Goal: Browse casually

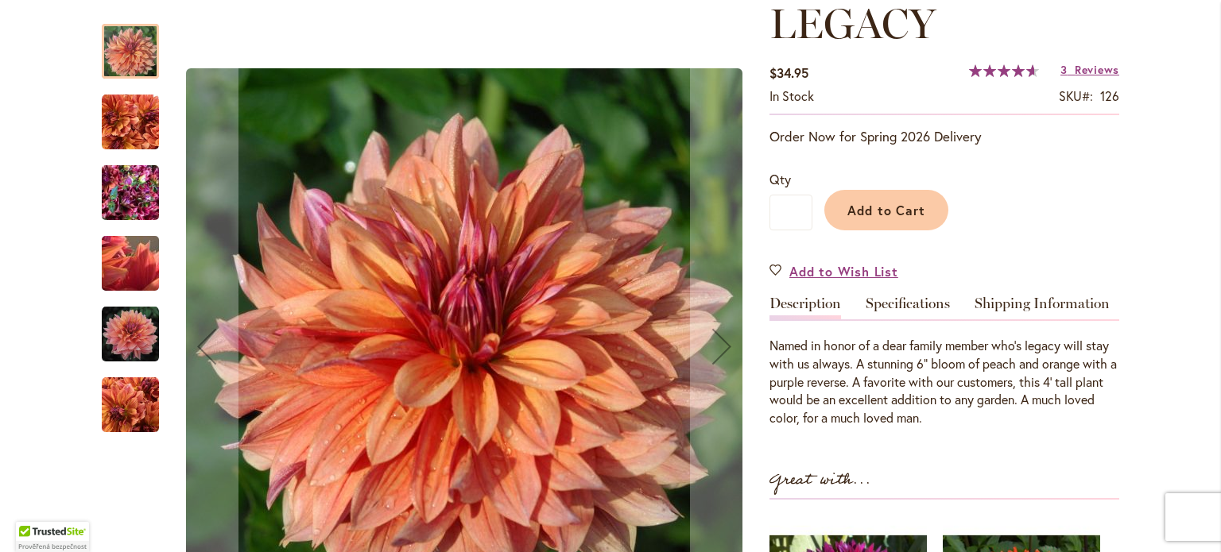
scroll to position [376, 0]
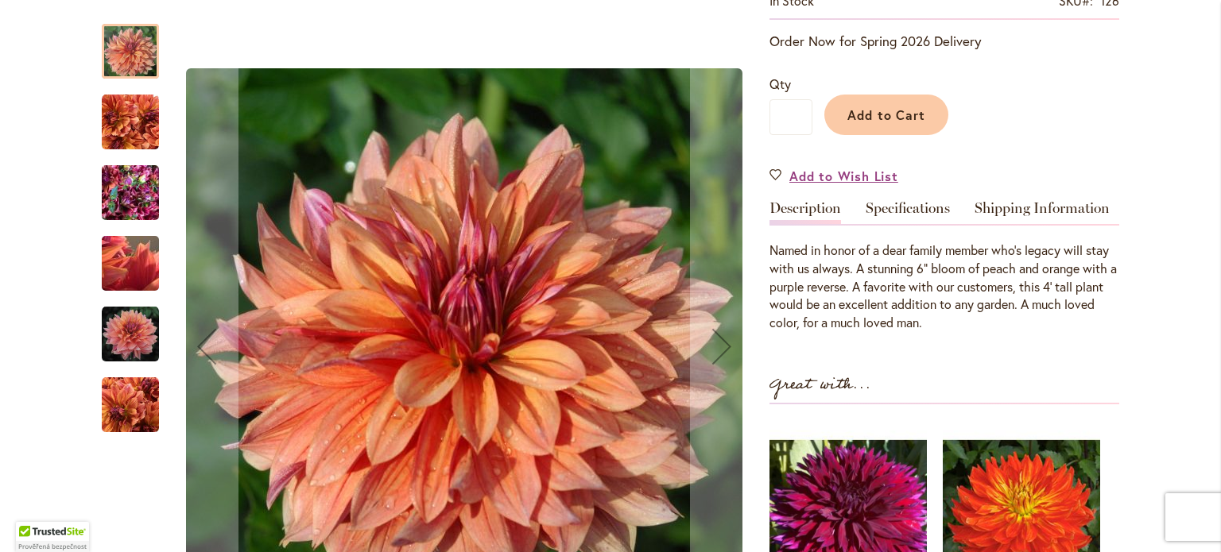
click at [114, 122] on img "Andy's Legacy" at bounding box center [130, 122] width 57 height 57
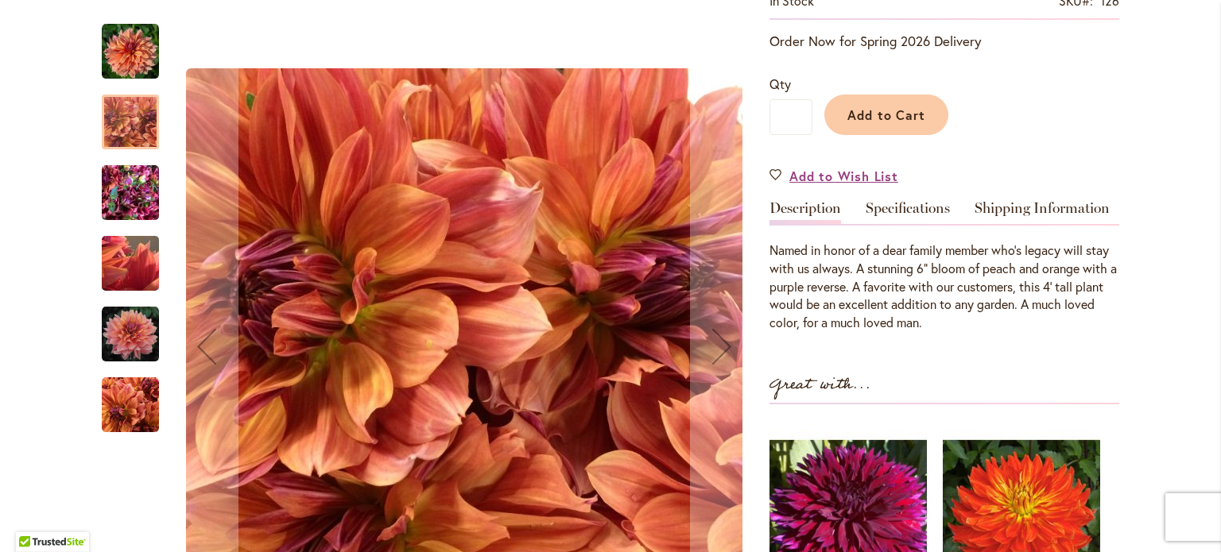
click at [118, 204] on img "Andy's Legacy" at bounding box center [130, 193] width 57 height 76
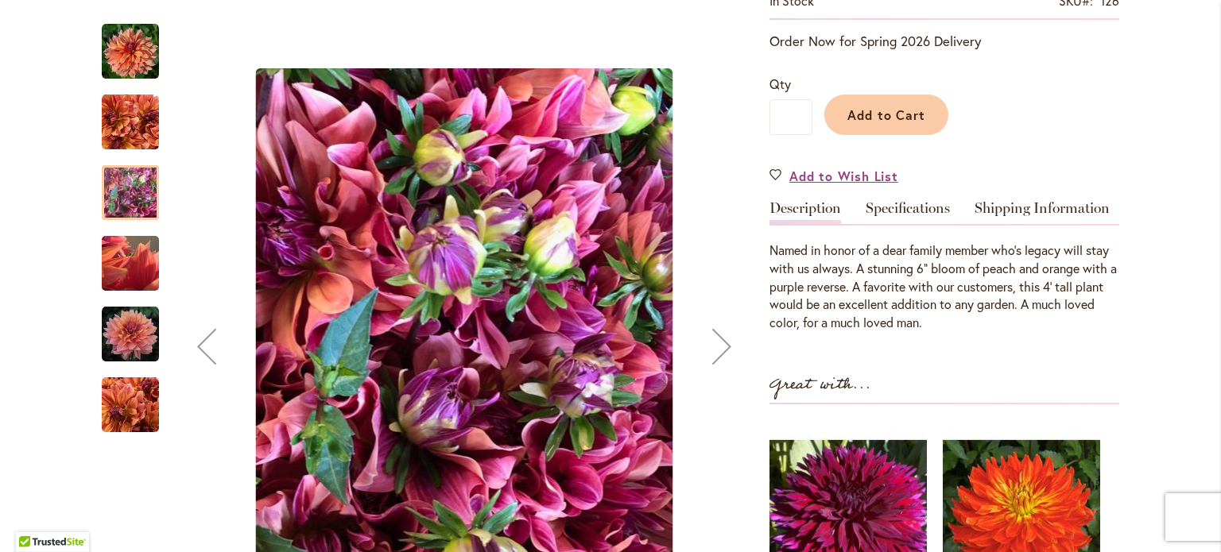
click at [114, 271] on img "Andy's Legacy" at bounding box center [130, 264] width 114 height 86
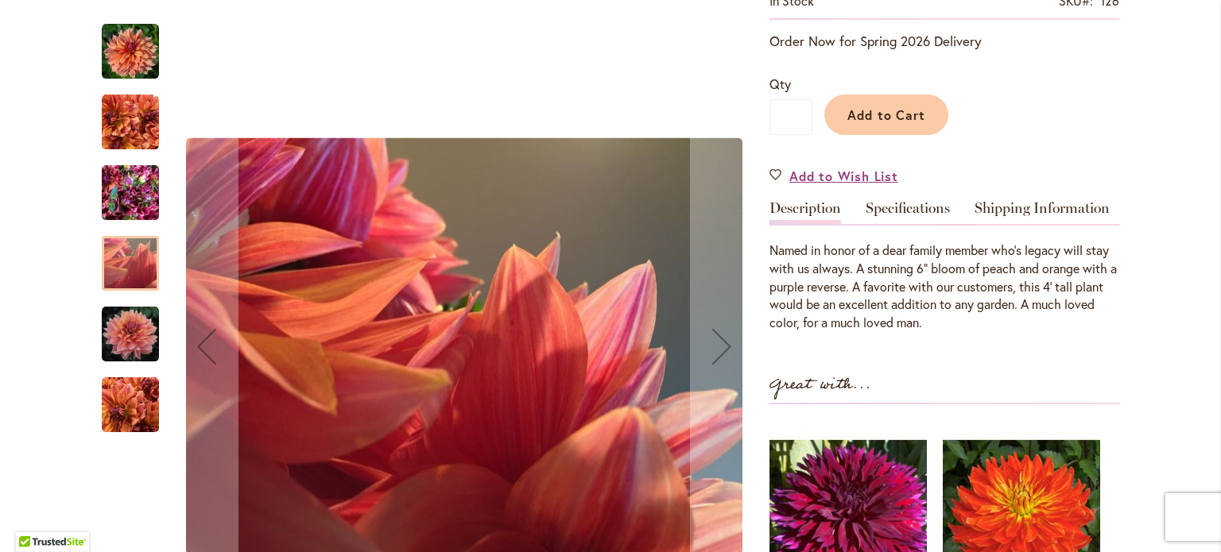
click at [126, 347] on img "Andy's Legacy" at bounding box center [130, 334] width 57 height 57
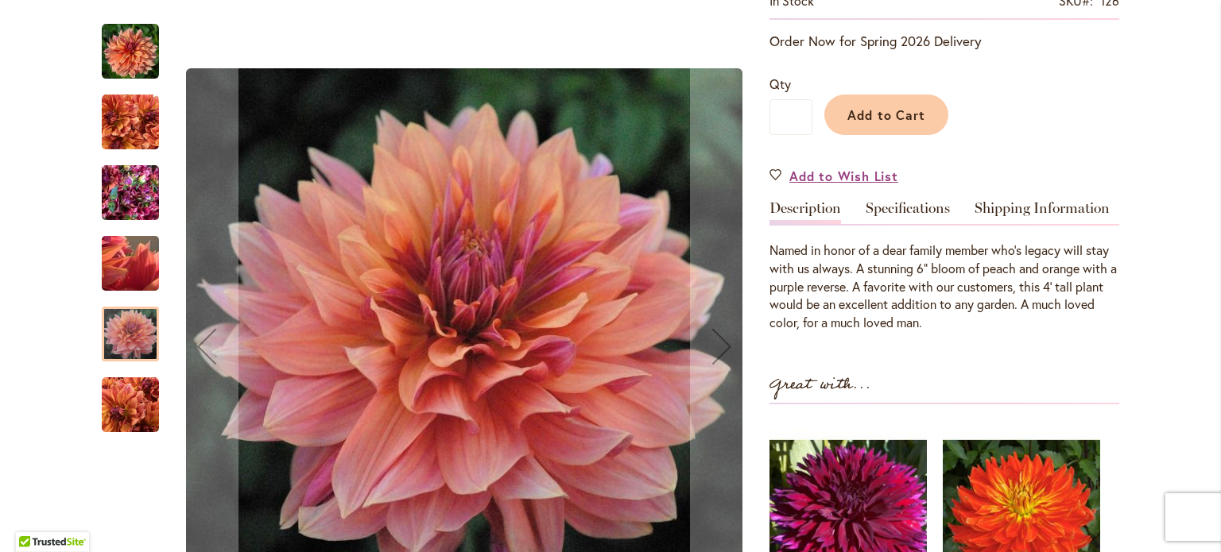
click at [122, 399] on img "Andy's Legacy" at bounding box center [130, 405] width 57 height 57
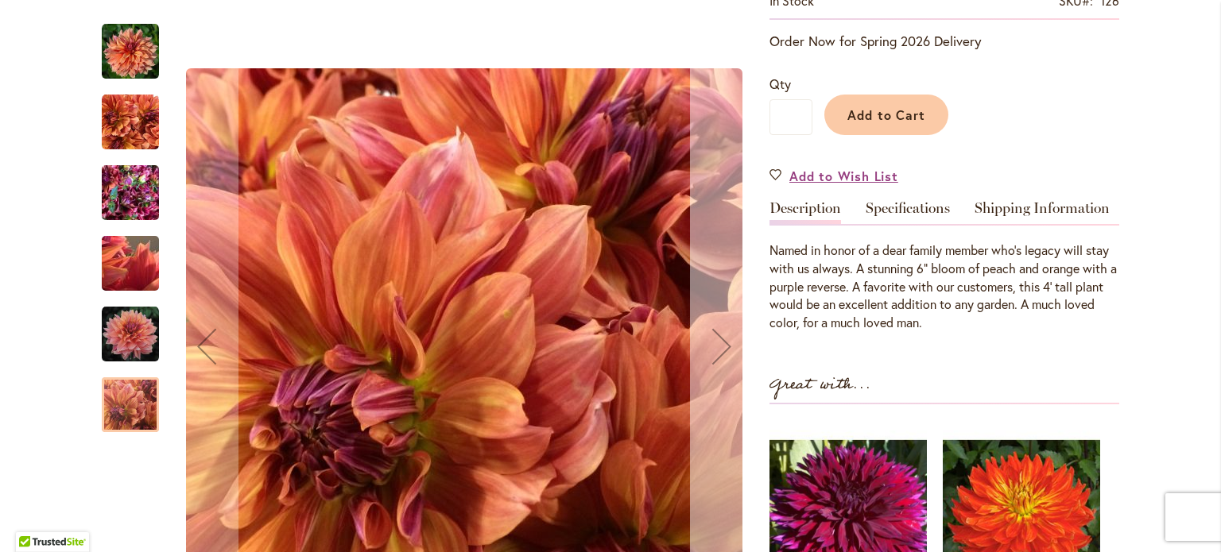
click at [723, 342] on div "Next" at bounding box center [722, 347] width 64 height 64
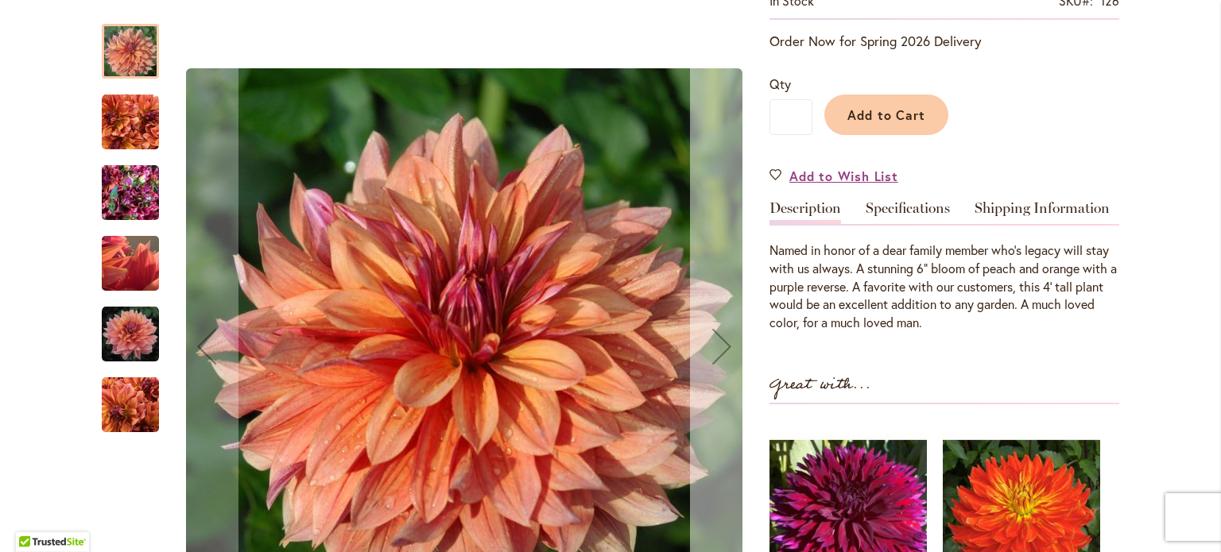
click at [723, 342] on div "Next" at bounding box center [722, 347] width 64 height 64
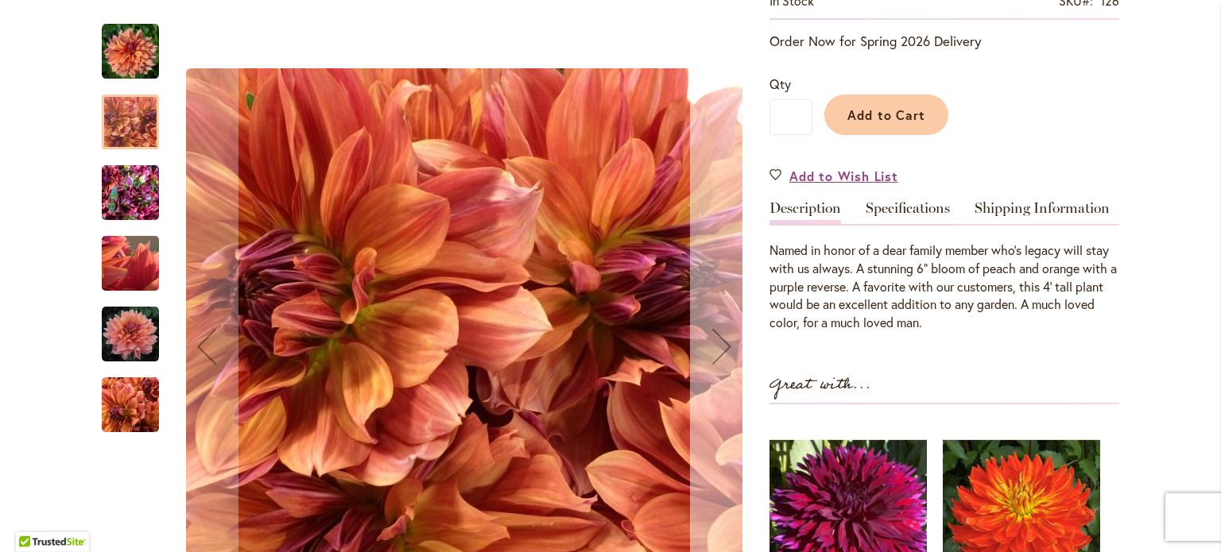
click at [723, 342] on div "Next" at bounding box center [722, 347] width 64 height 64
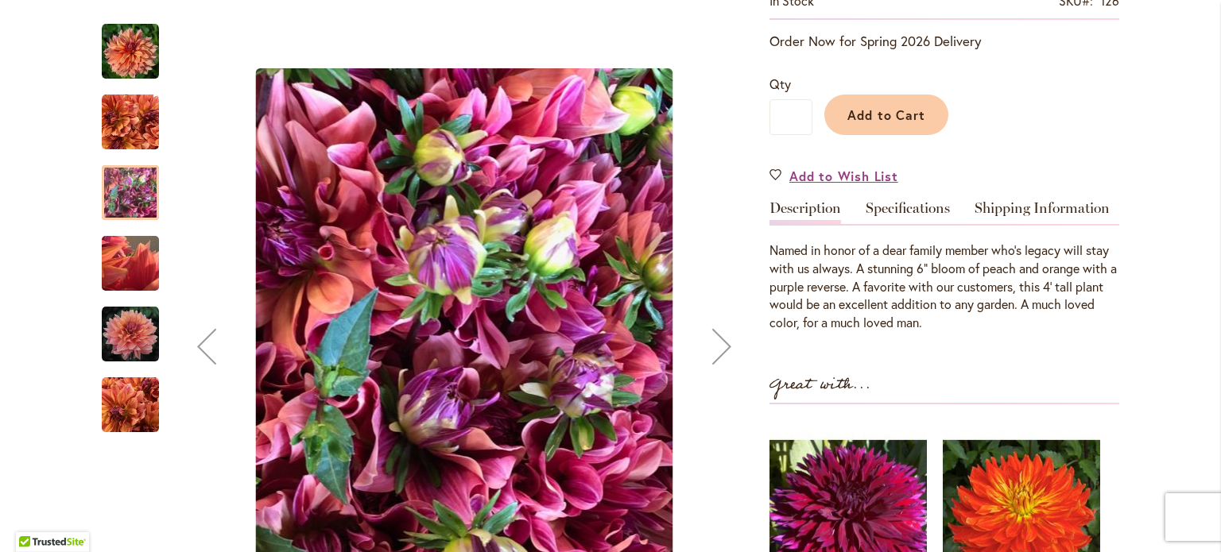
click at [723, 342] on div "Next" at bounding box center [722, 347] width 64 height 64
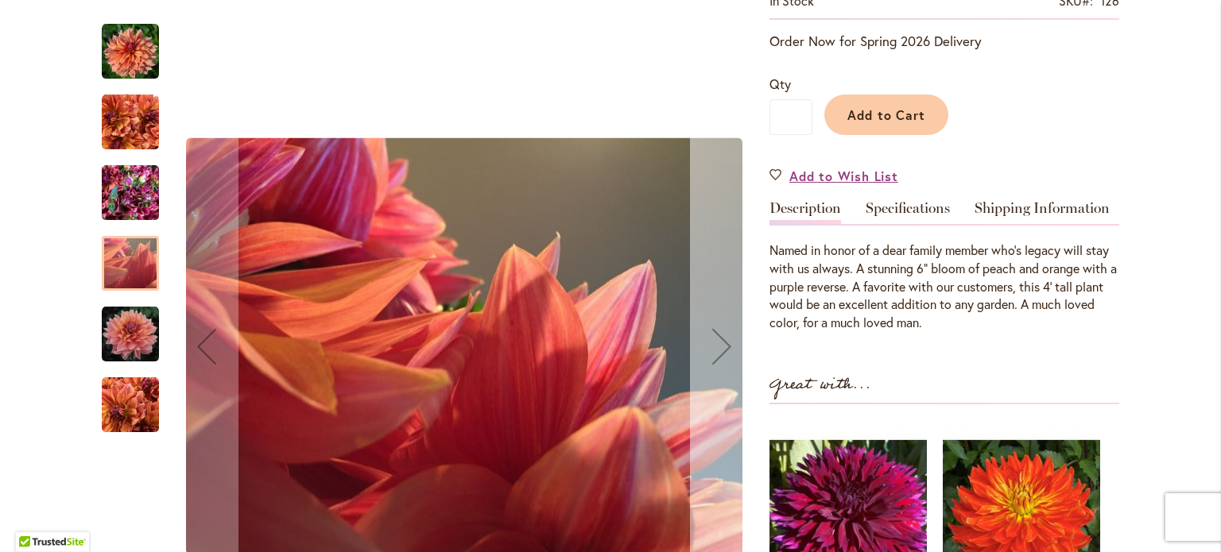
click at [723, 342] on div "Next" at bounding box center [722, 347] width 64 height 64
